Goal: Information Seeking & Learning: Understand process/instructions

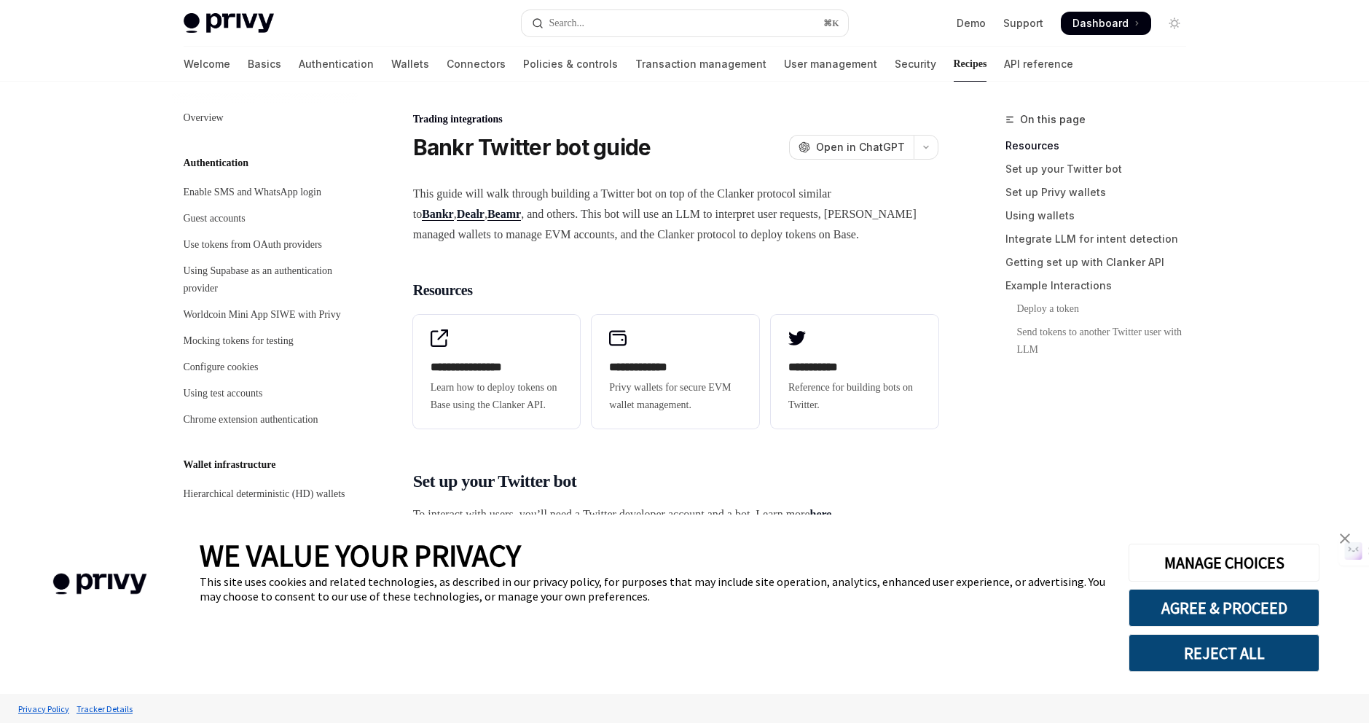
scroll to position [1452, 0]
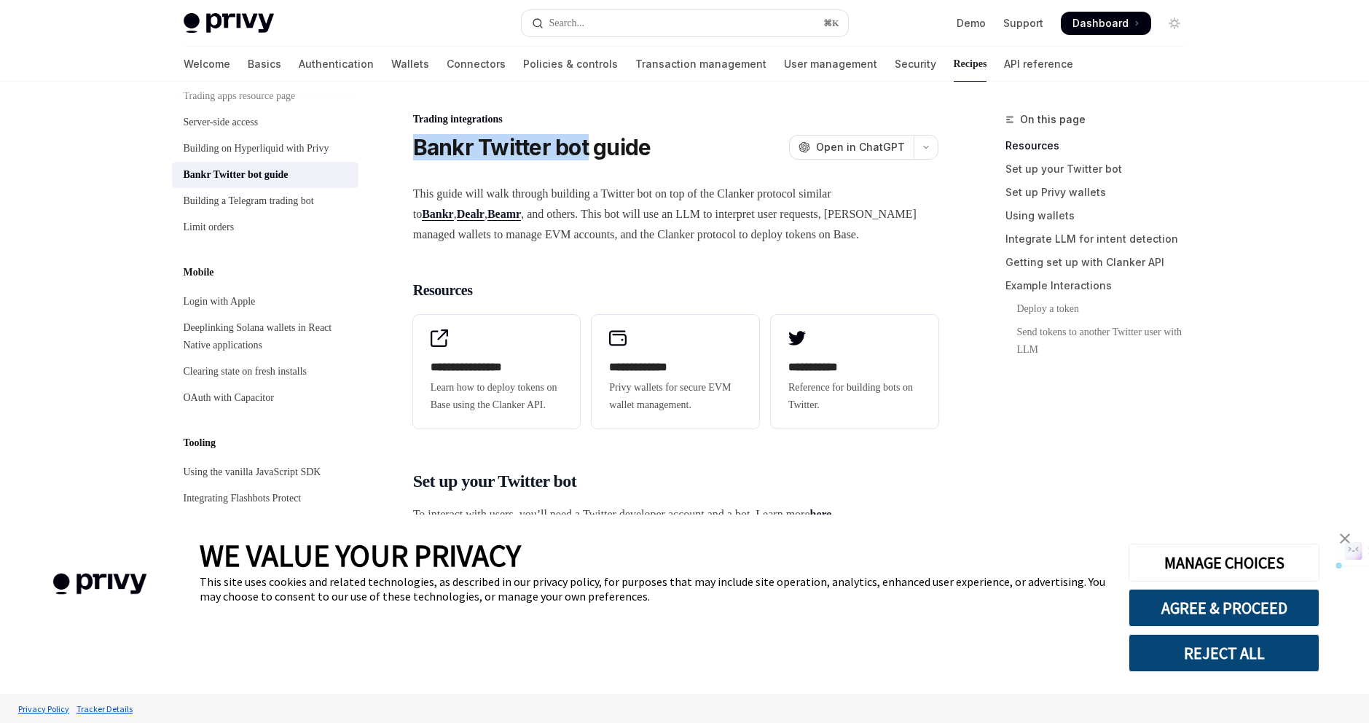
drag, startPoint x: 418, startPoint y: 143, endPoint x: 579, endPoint y: 144, distance: 161.8
click at [579, 144] on h1 "Bankr Twitter bot guide" at bounding box center [532, 147] width 238 height 26
copy h1 "Bankr Twitter bot"
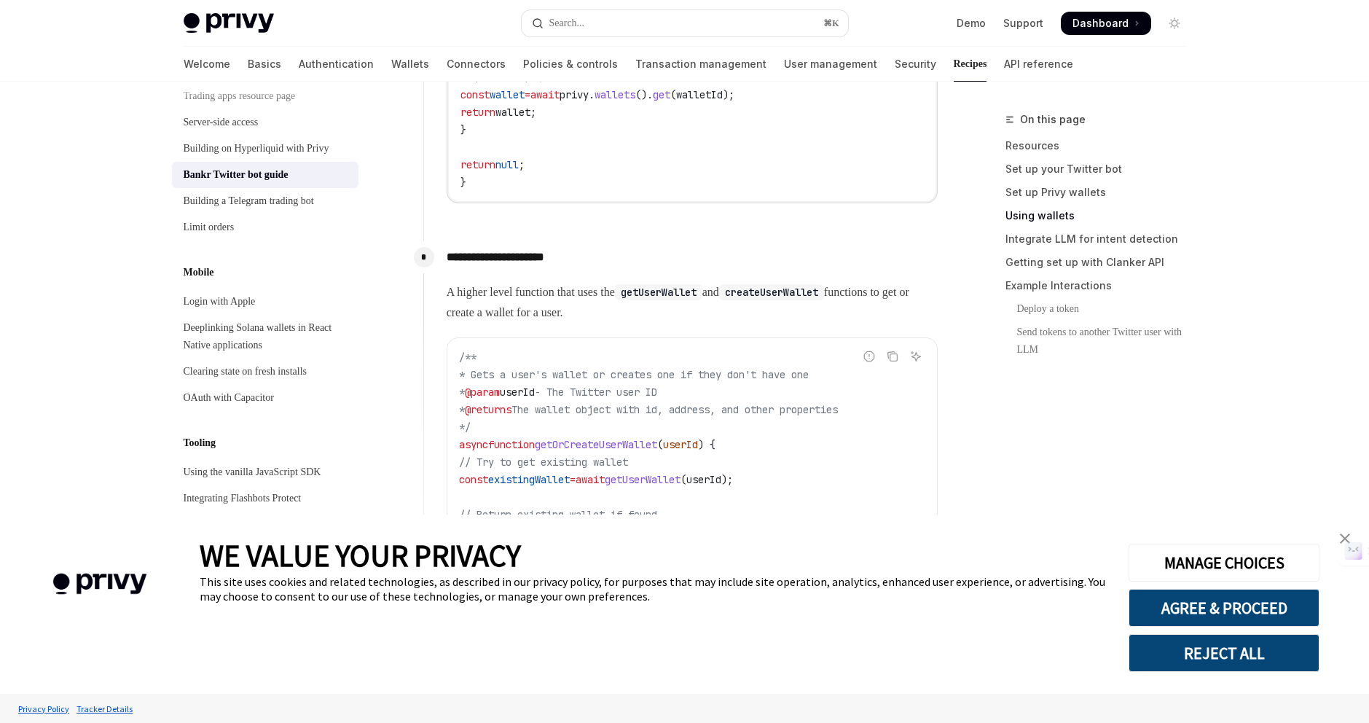
scroll to position [0, 0]
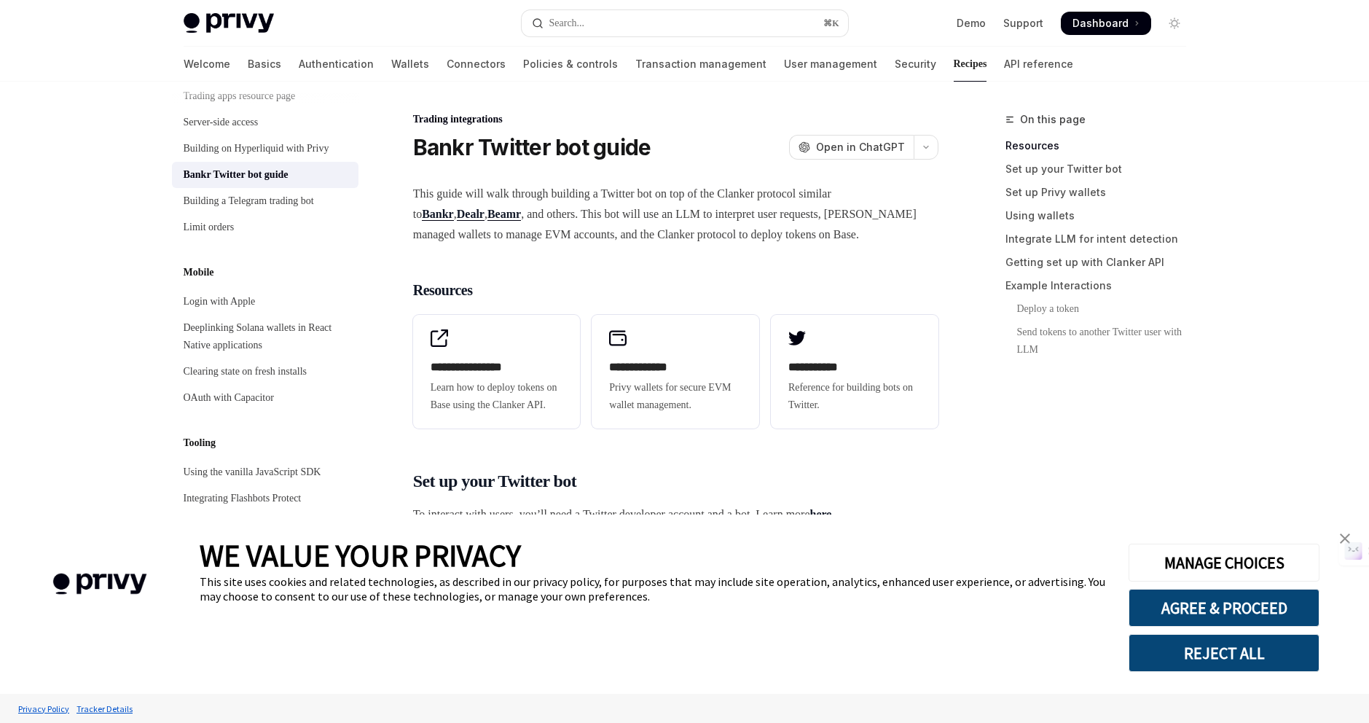
click at [633, 195] on span "This guide will walk through building a Twitter bot on top of the Clanker proto…" at bounding box center [675, 214] width 525 height 61
drag, startPoint x: 630, startPoint y: 195, endPoint x: 756, endPoint y: 196, distance: 125.4
click at [759, 196] on span "This guide will walk through building a Twitter bot on top of the Clanker proto…" at bounding box center [675, 214] width 525 height 61
click at [617, 189] on span "This guide will walk through building a Twitter bot on top of the Clanker proto…" at bounding box center [675, 214] width 525 height 61
drag, startPoint x: 628, startPoint y: 190, endPoint x: 856, endPoint y: 198, distance: 227.5
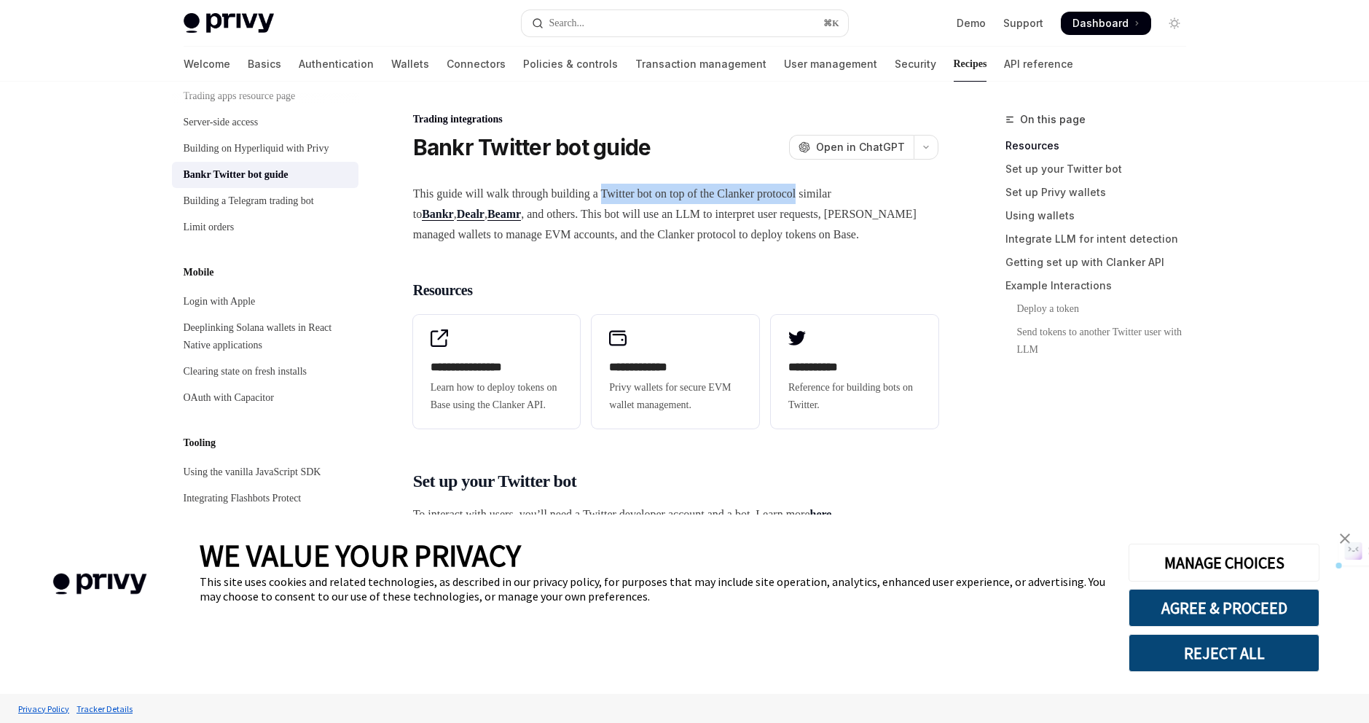
click at [856, 198] on span "This guide will walk through building a Twitter bot on top of the Clanker proto…" at bounding box center [675, 214] width 525 height 61
copy span "Twitter bot on top of the Clanker protocol"
